Goal: Task Accomplishment & Management: Manage account settings

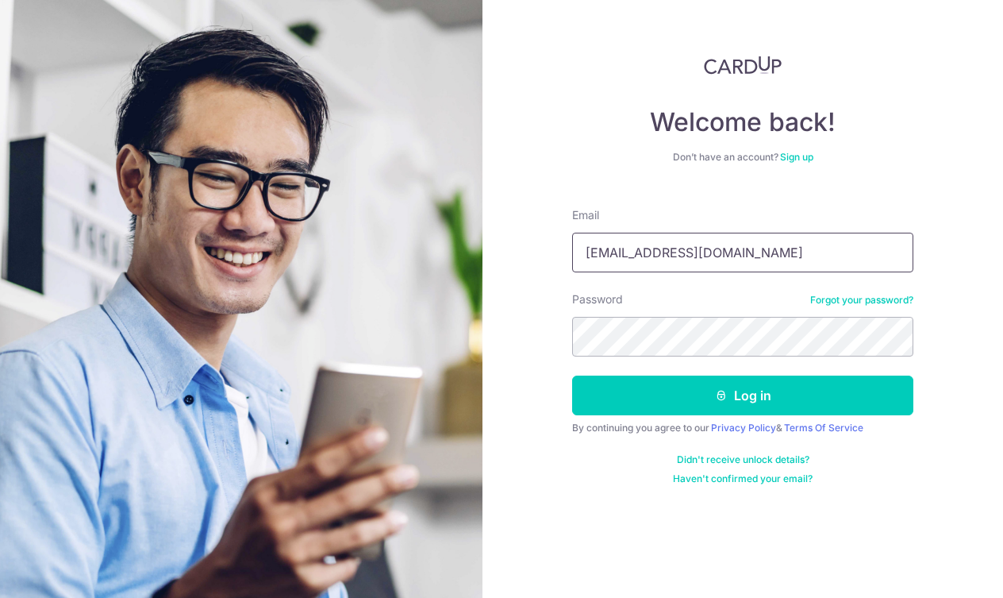
type input "[EMAIL_ADDRESS][DOMAIN_NAME]"
click at [743, 395] on button "Log in" at bounding box center [742, 395] width 341 height 40
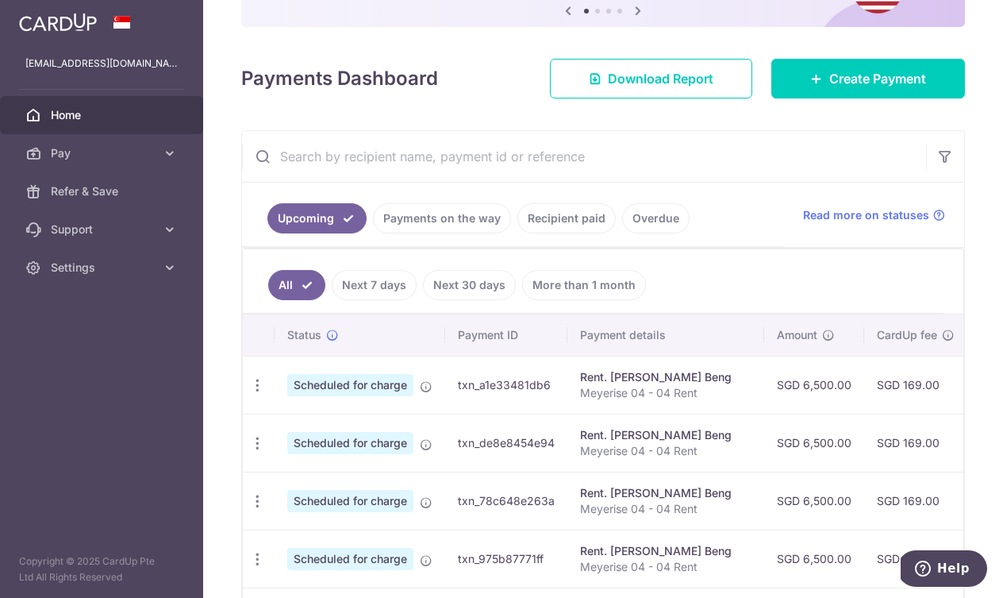
scroll to position [211, 0]
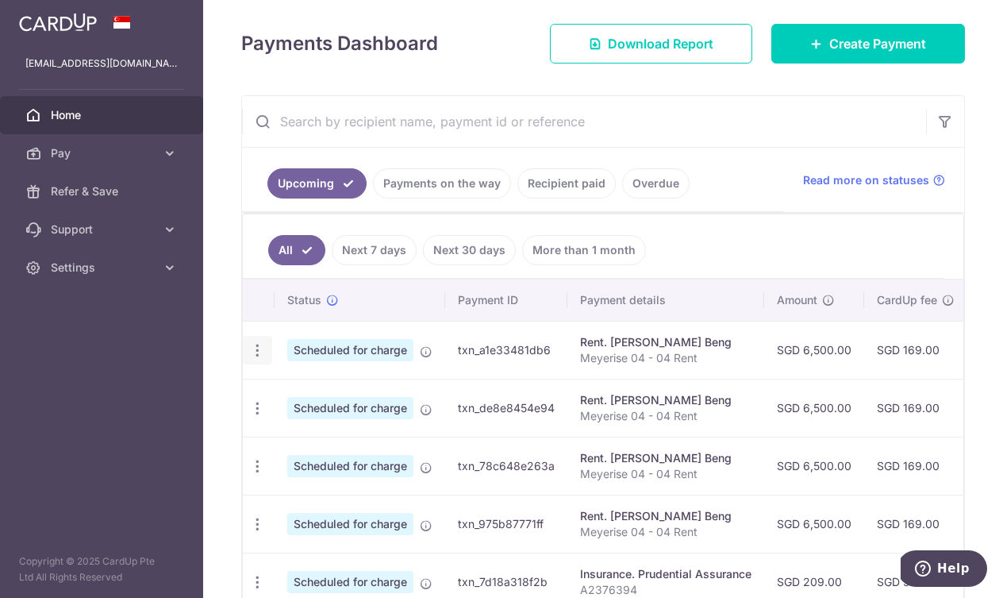
click at [260, 355] on icon "button" at bounding box center [257, 350] width 17 height 17
click at [286, 433] on link "Cancel payment" at bounding box center [326, 433] width 165 height 40
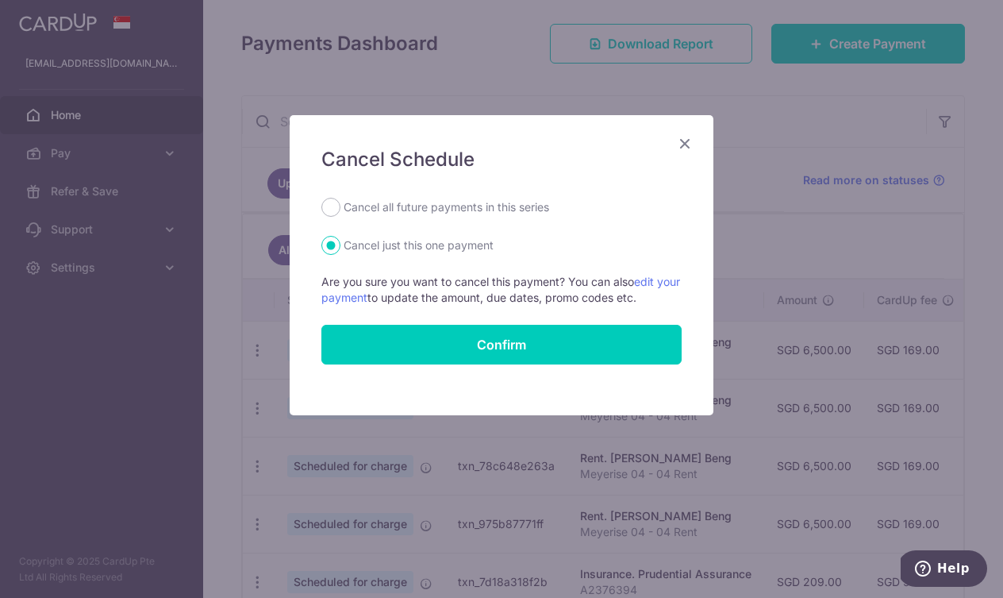
click at [455, 206] on label "Cancel all future payments in this series" at bounding box center [447, 207] width 206 height 19
click at [340, 206] on input "Cancel all future payments in this series" at bounding box center [330, 207] width 19 height 19
radio input "true"
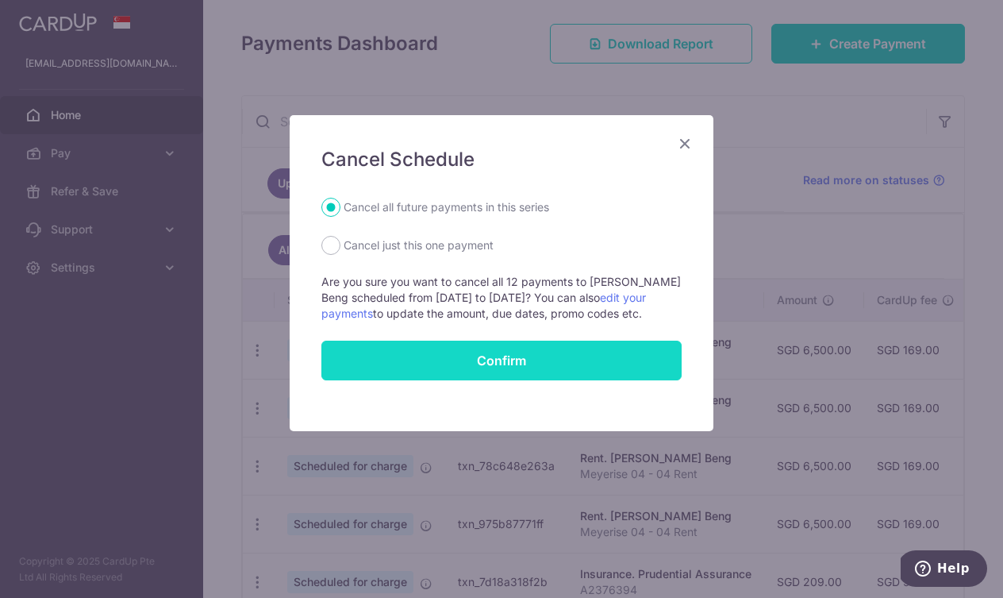
click at [482, 354] on button "Confirm" at bounding box center [501, 360] width 360 height 40
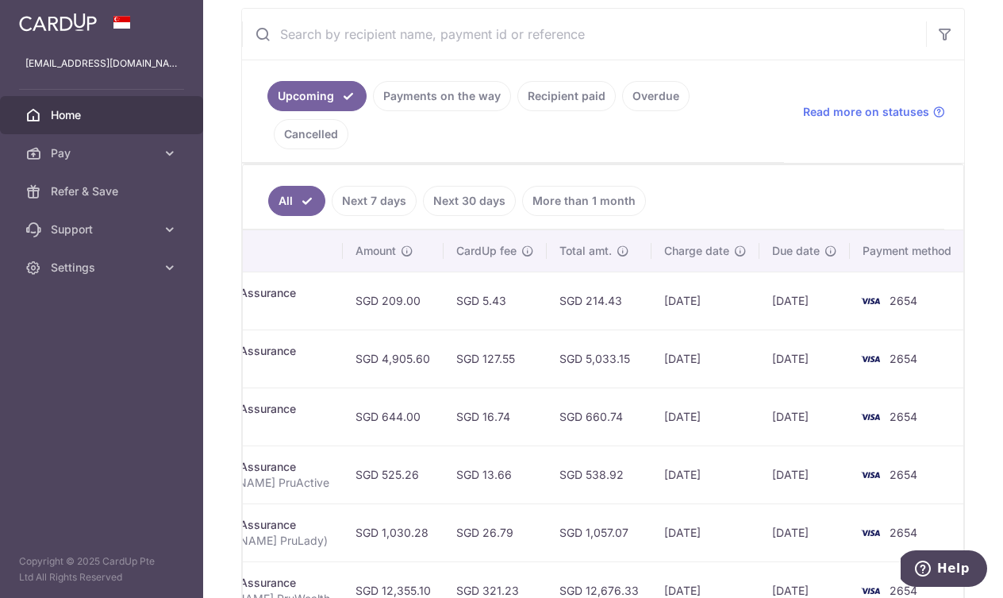
scroll to position [0, 449]
